Goal: Task Accomplishment & Management: Use online tool/utility

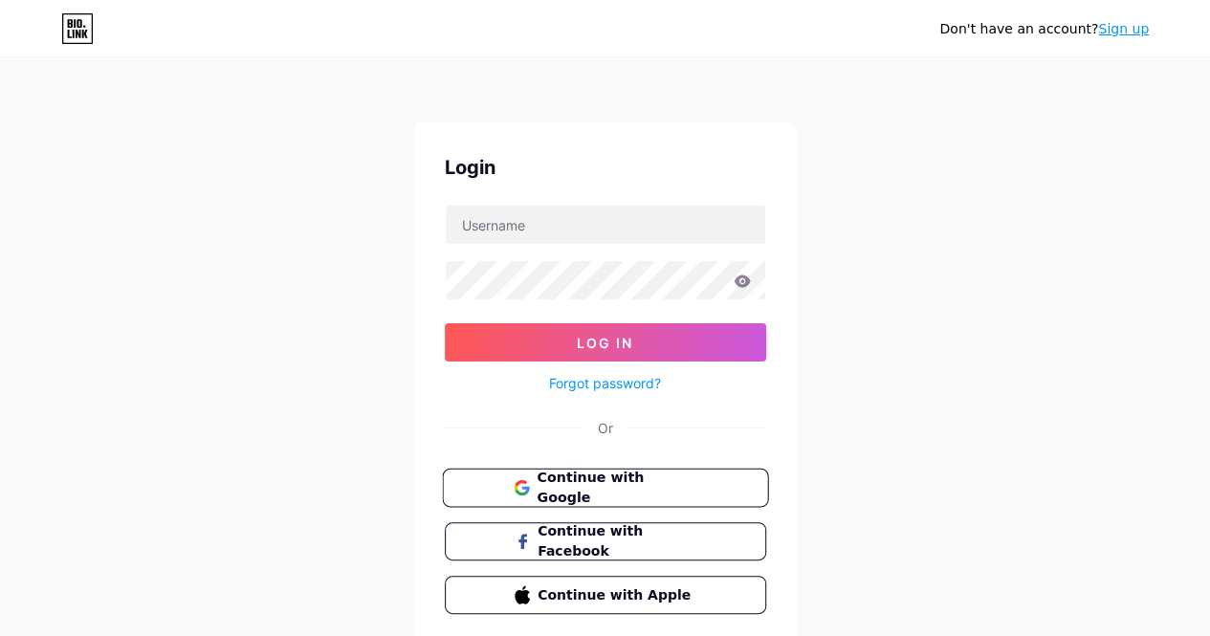
click at [641, 471] on button "Continue with Google" at bounding box center [605, 488] width 326 height 39
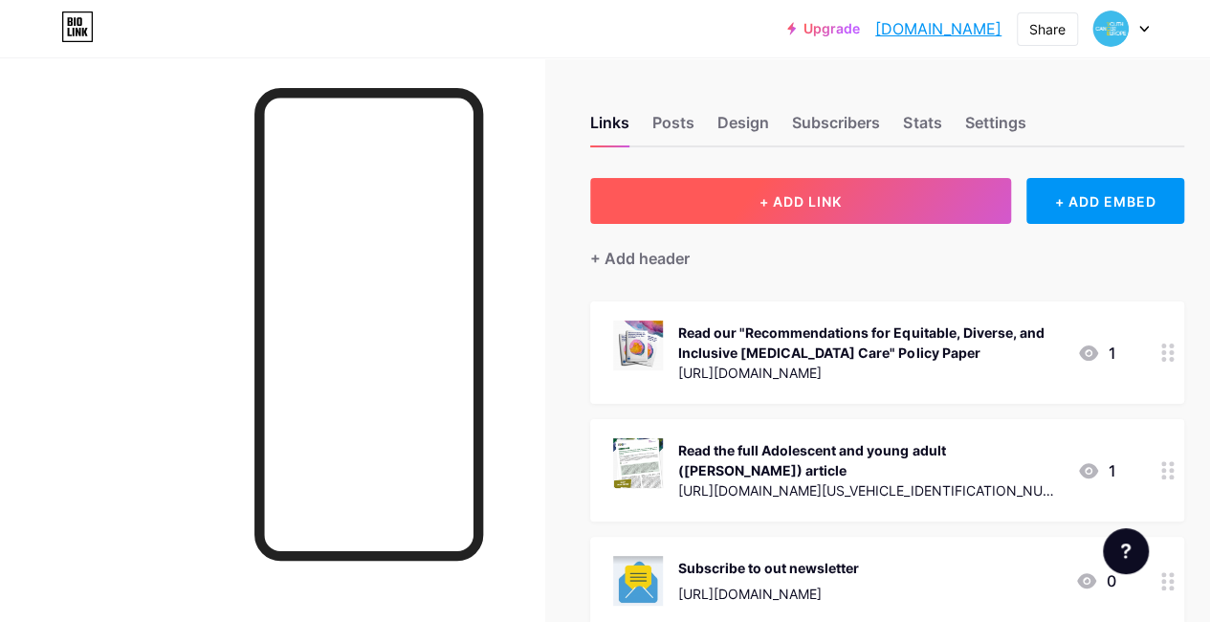
click at [790, 189] on button "+ ADD LINK" at bounding box center [800, 201] width 421 height 46
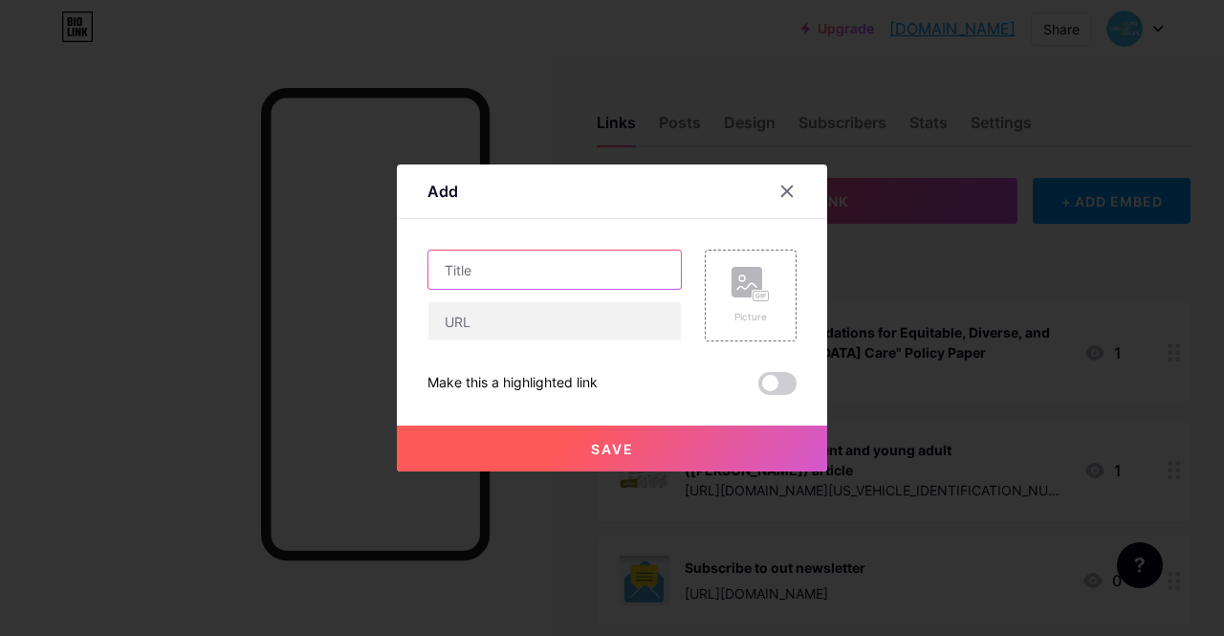
click at [569, 271] on input "text" at bounding box center [554, 270] width 253 height 38
paste input "sign up for our workshop “Building the Framework for Inclusion Practices in EU …"
click at [444, 275] on input "sign up for our workshop “Building the Framework for Inclusion Practices in EU …" at bounding box center [554, 270] width 253 height 38
click at [538, 272] on input "Sign up for our workshop “Building the Framework for Inclusion Practices in EU …" at bounding box center [554, 270] width 253 height 38
drag, startPoint x: 539, startPoint y: 271, endPoint x: 601, endPoint y: 275, distance: 61.3
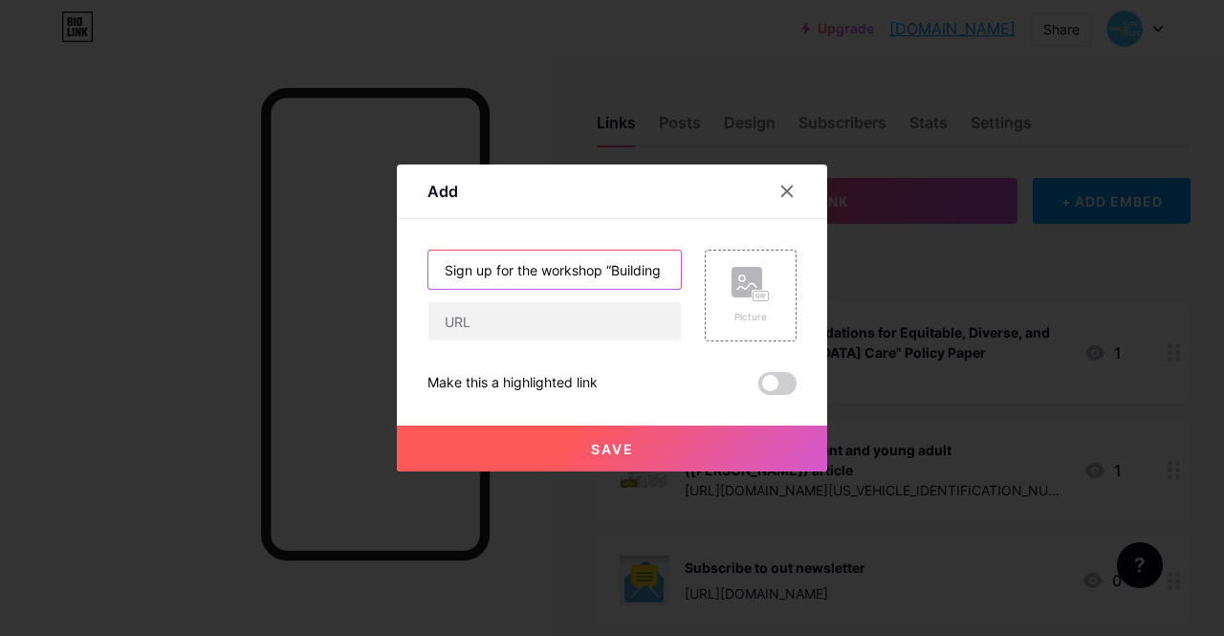
click at [601, 275] on input "Sign up for the workshop “Building the Framework for Inclusion Practices in EU …" at bounding box center [554, 270] width 253 height 38
click at [671, 269] on input "Sign up for the “Building the Framework for Inclusion Practices in EU Healthcar…" at bounding box center [554, 270] width 253 height 38
paste input "workshop"
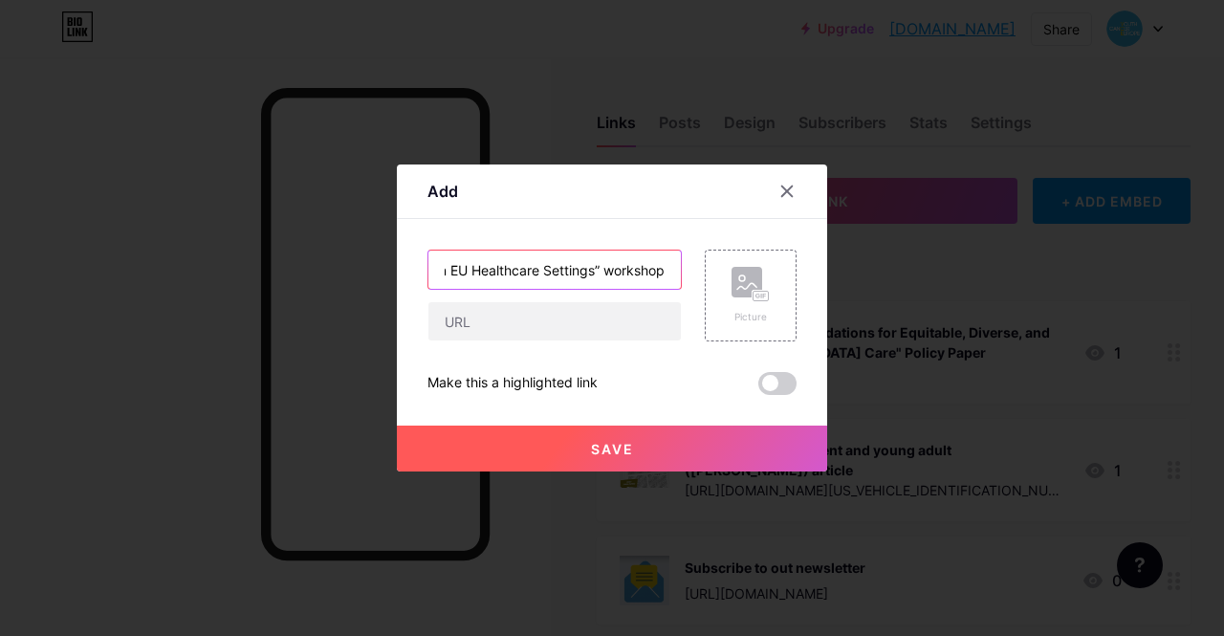
type input "Sign up for the “Building the Framework for Inclusion Practices in EU Healthcar…"
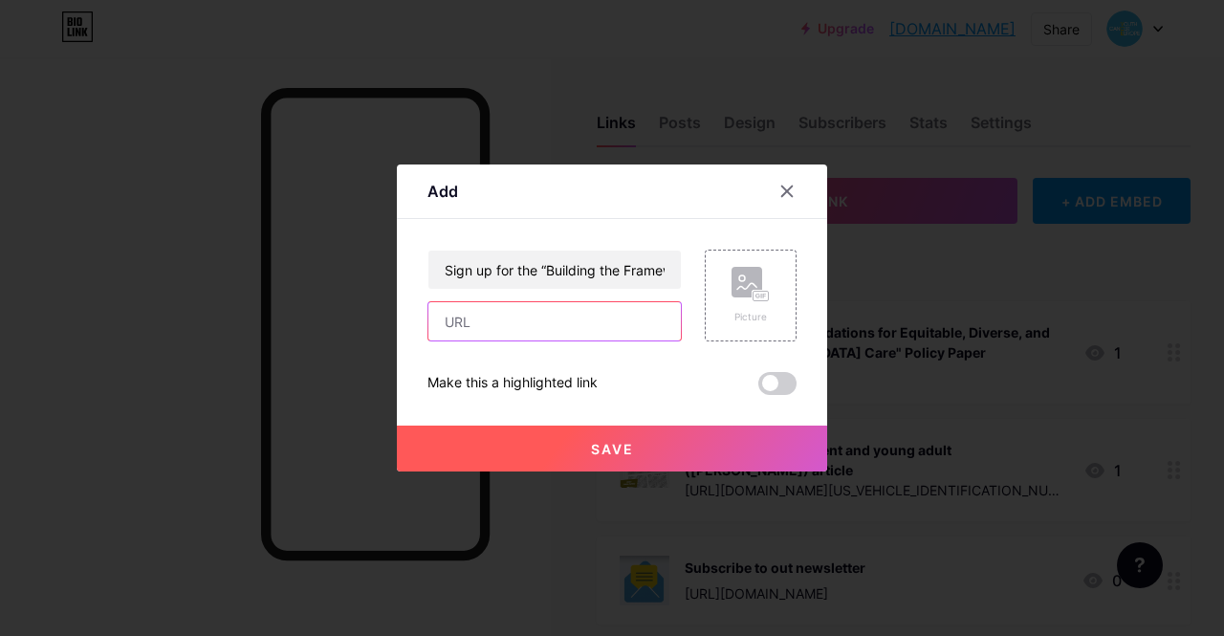
click at [593, 328] on input "text" at bounding box center [554, 321] width 253 height 38
paste input "[URL][DOMAIN_NAME]"
type input "[URL][DOMAIN_NAME]"
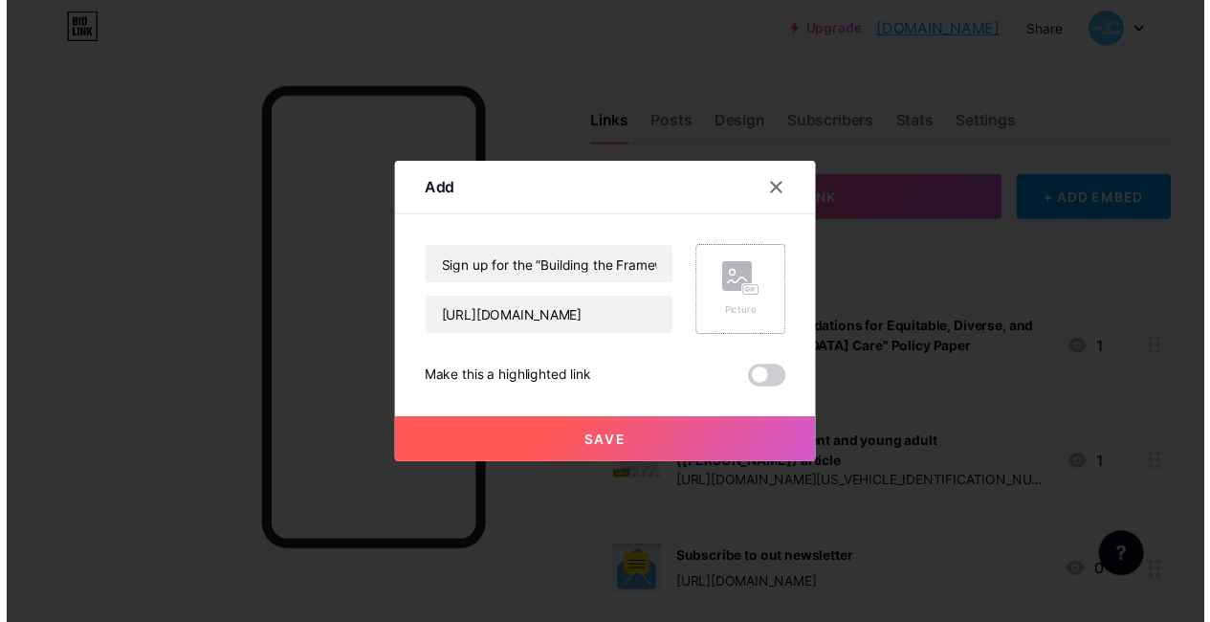
scroll to position [0, 0]
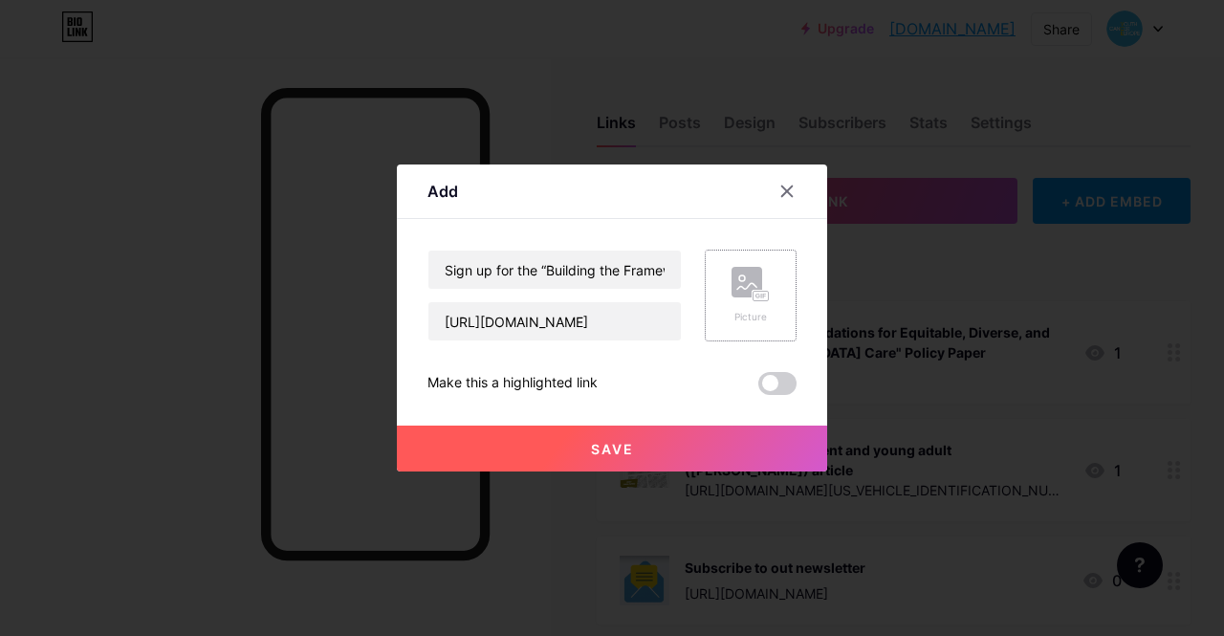
click at [741, 324] on div "Picture" at bounding box center [751, 296] width 92 height 92
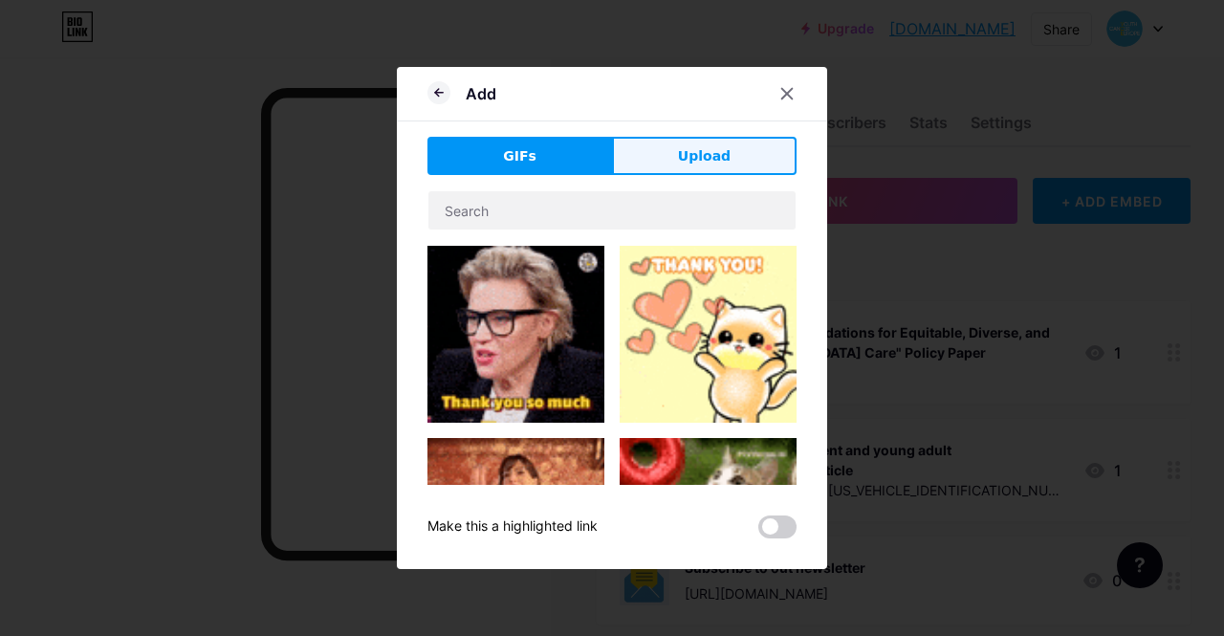
click at [731, 149] on button "Upload" at bounding box center [704, 156] width 185 height 38
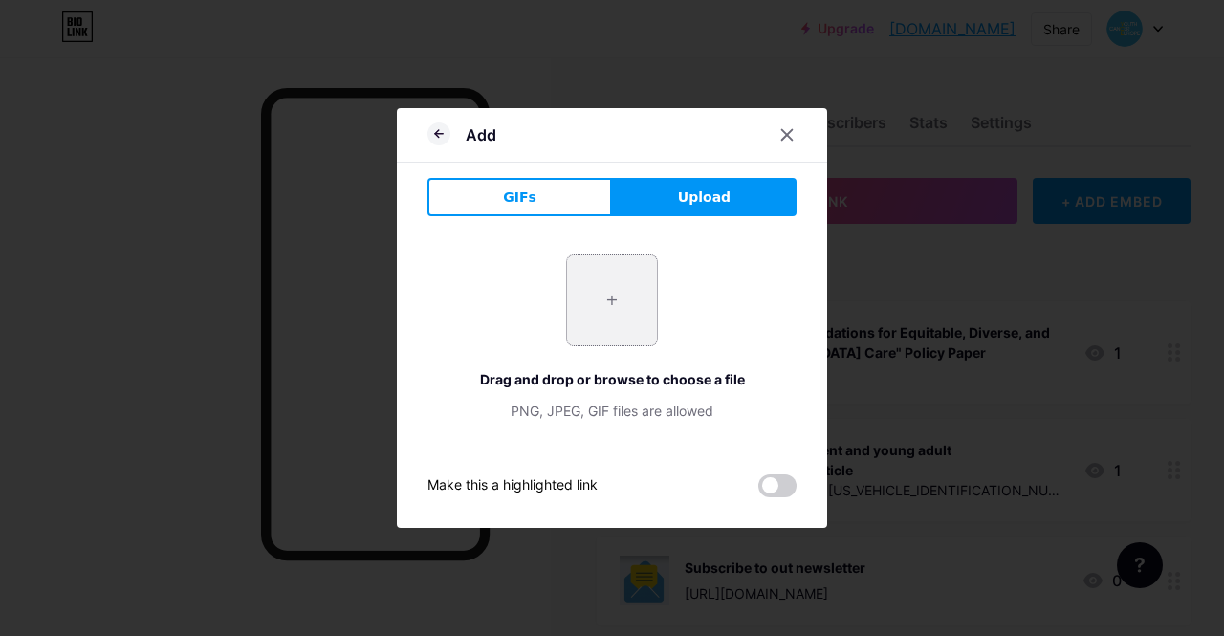
click at [623, 317] on input "file" at bounding box center [612, 300] width 90 height 90
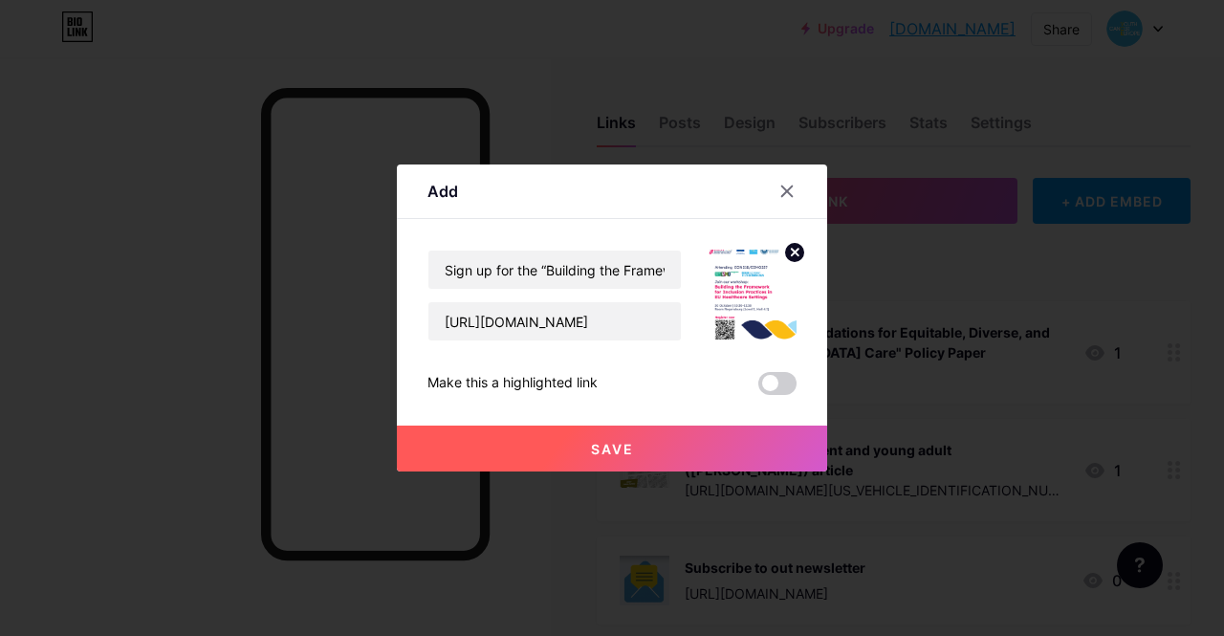
click at [664, 441] on button "Save" at bounding box center [612, 449] width 430 height 46
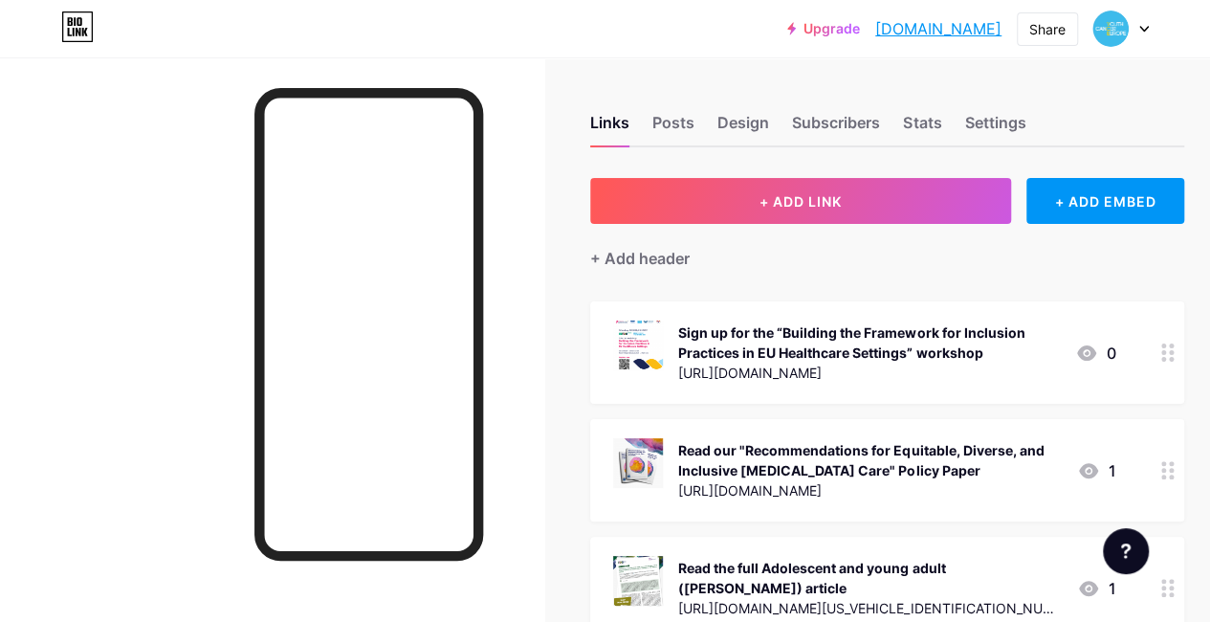
click at [1004, 349] on div "Sign up for the “Building the Framework for Inclusion Practices in EU Healthcar…" at bounding box center [869, 342] width 382 height 40
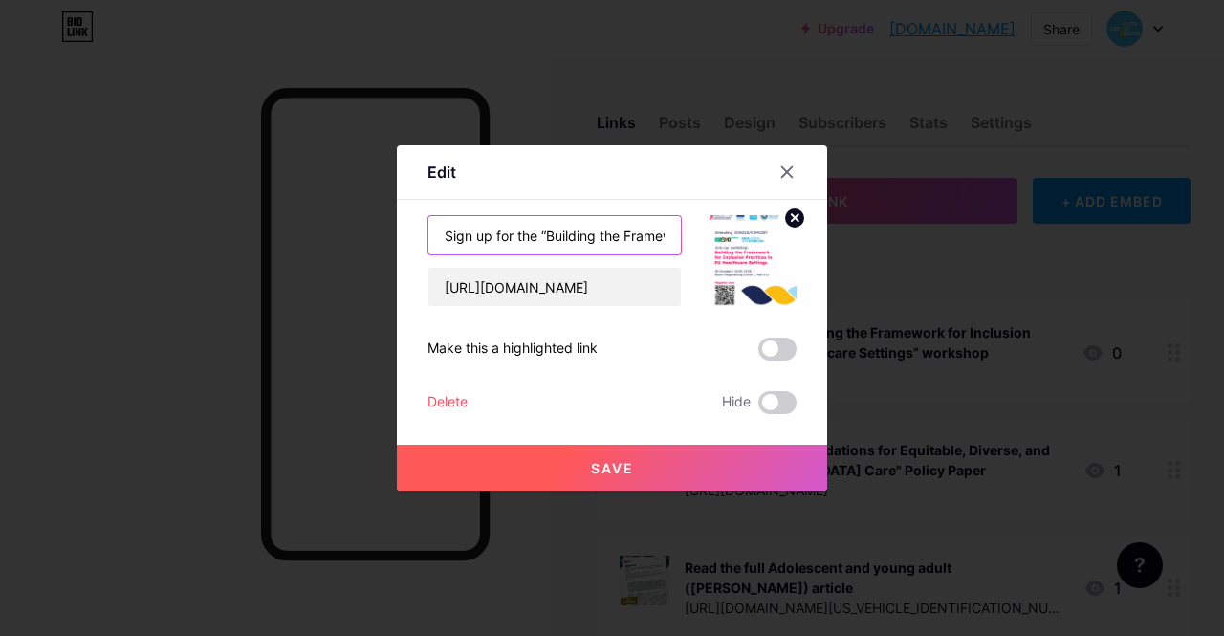
scroll to position [0, 409]
drag, startPoint x: 438, startPoint y: 231, endPoint x: 809, endPoint y: 242, distance: 371.3
click at [809, 242] on div "Edit Content YouTube Play YouTube video without leaving your page. ADD Vimeo Pl…" at bounding box center [612, 317] width 430 height 345
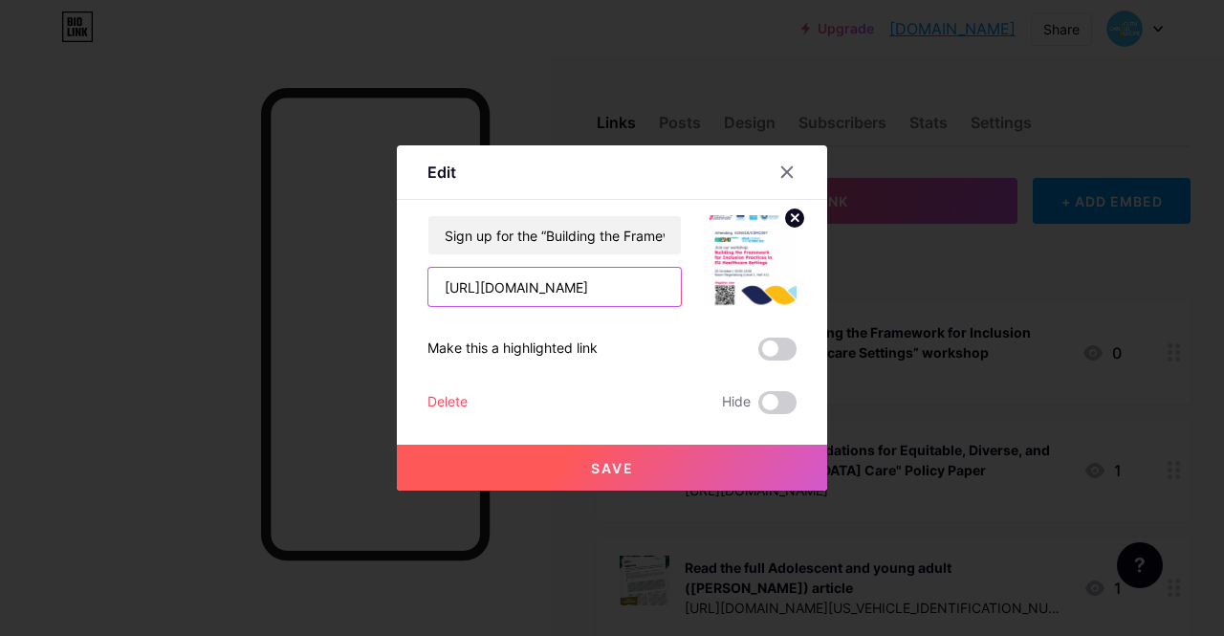
scroll to position [0, 494]
drag, startPoint x: 443, startPoint y: 284, endPoint x: 737, endPoint y: 284, distance: 294.6
click at [737, 284] on div "Sign up for the “Building the Framework for Inclusion Practices in EU Healthcar…" at bounding box center [612, 261] width 369 height 92
